Goal: Task Accomplishment & Management: Use online tool/utility

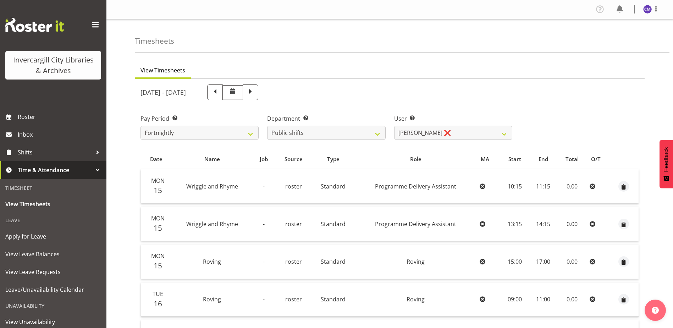
click at [211, 31] on div "Timesheets" at bounding box center [402, 35] width 535 height 33
click at [56, 119] on span "Roster" at bounding box center [60, 116] width 85 height 11
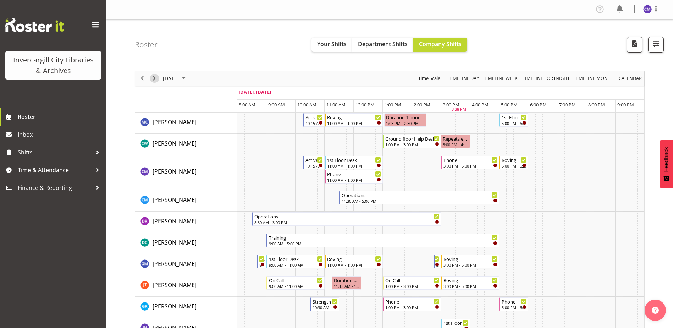
click at [155, 78] on span "Next" at bounding box center [154, 78] width 9 height 9
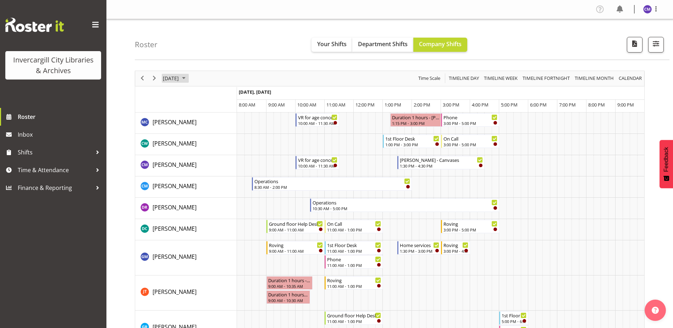
scroll to position [287, 0]
